Goal: Information Seeking & Learning: Check status

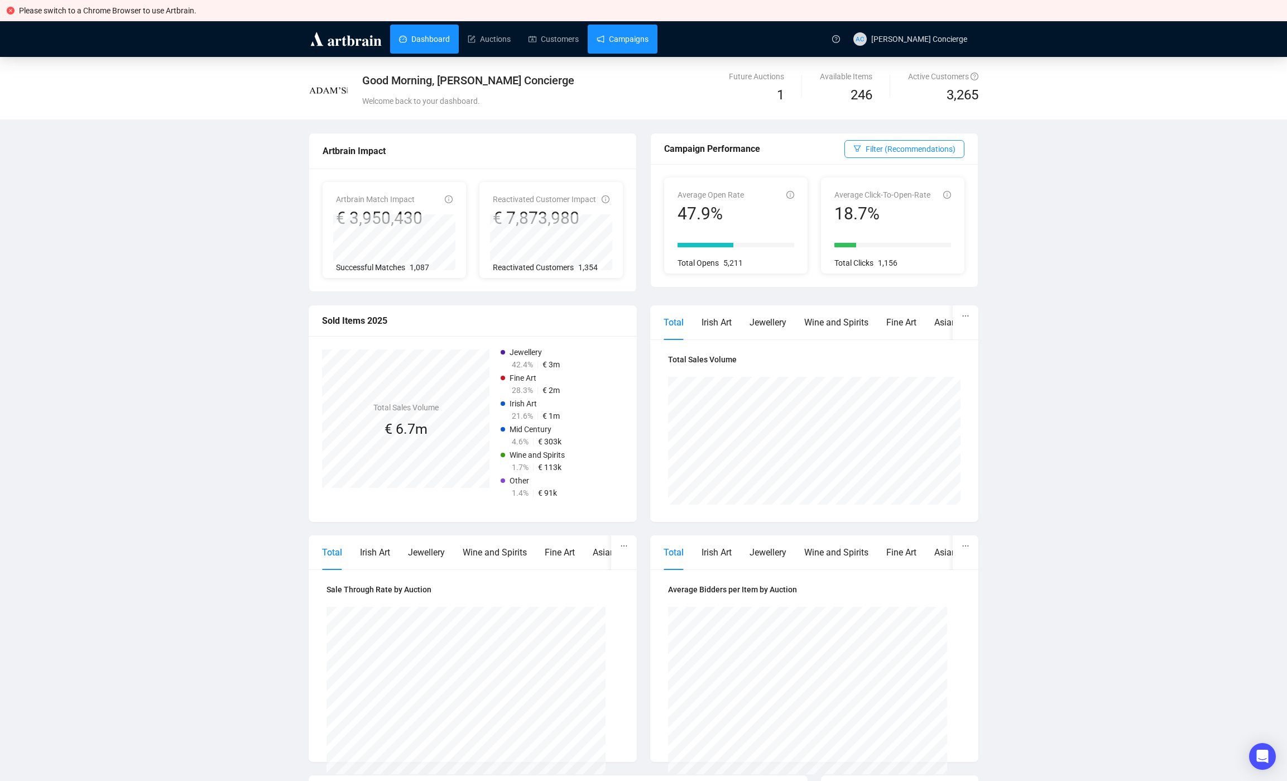
click at [635, 45] on link "Campaigns" at bounding box center [622, 39] width 52 height 29
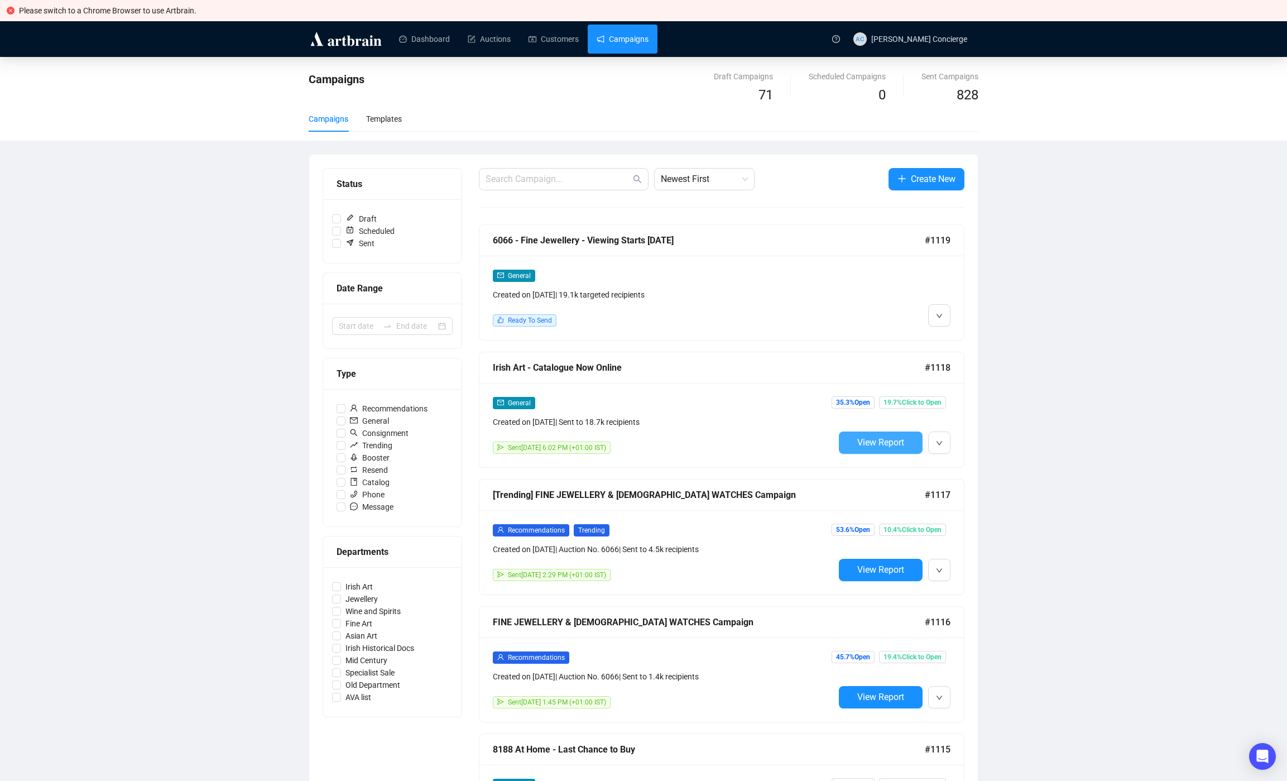
click at [882, 441] on span "View Report" at bounding box center [880, 442] width 47 height 11
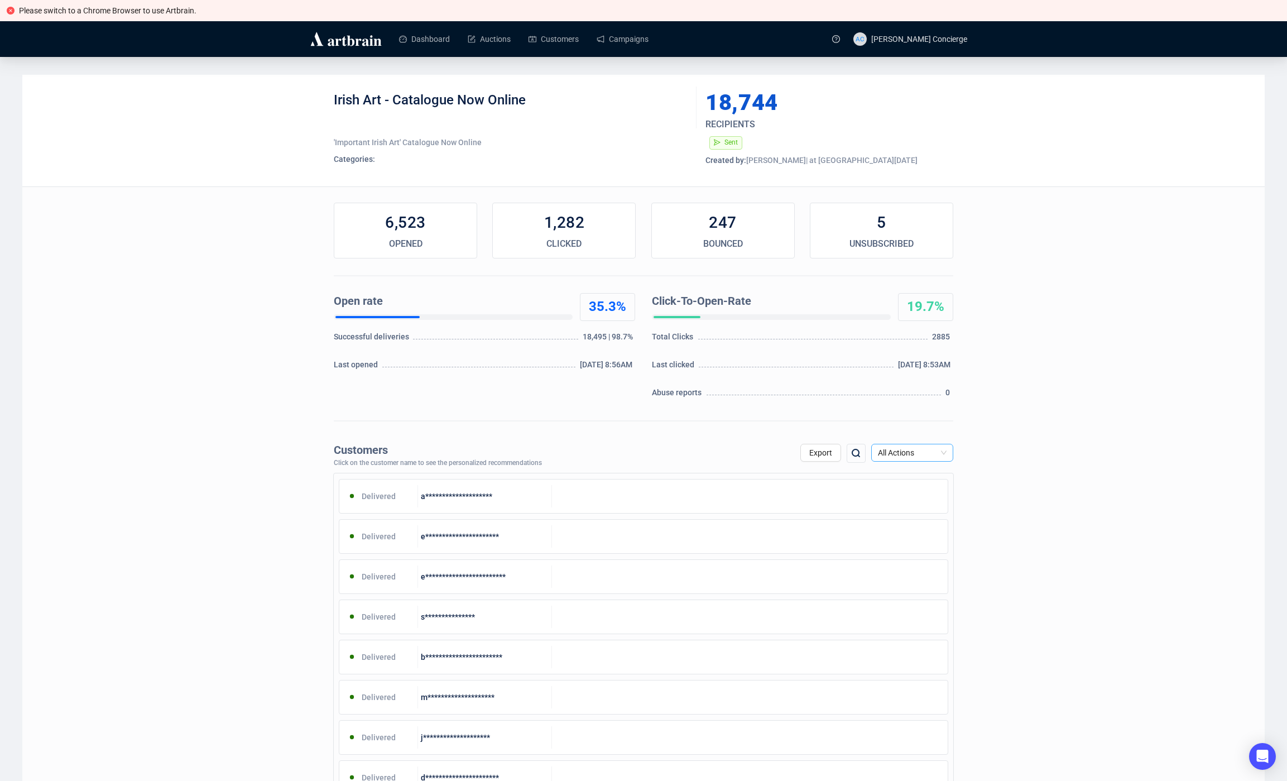
click at [901, 445] on span "All Actions" at bounding box center [912, 452] width 69 height 17
click at [900, 522] on div "Bounce" at bounding box center [912, 528] width 64 height 12
click at [922, 453] on span "All Actions" at bounding box center [912, 452] width 69 height 17
click at [908, 547] on div "Unsubscribe" at bounding box center [912, 546] width 64 height 12
